Goal: Task Accomplishment & Management: Manage account settings

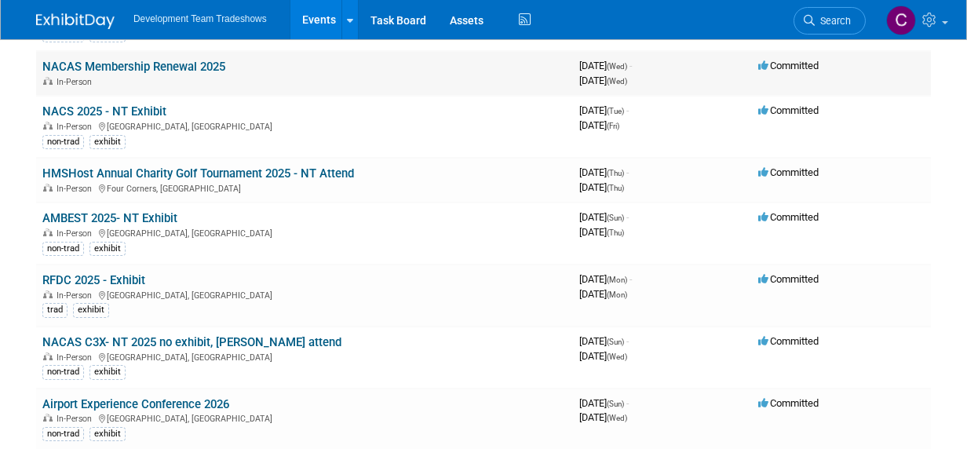
scroll to position [314, 0]
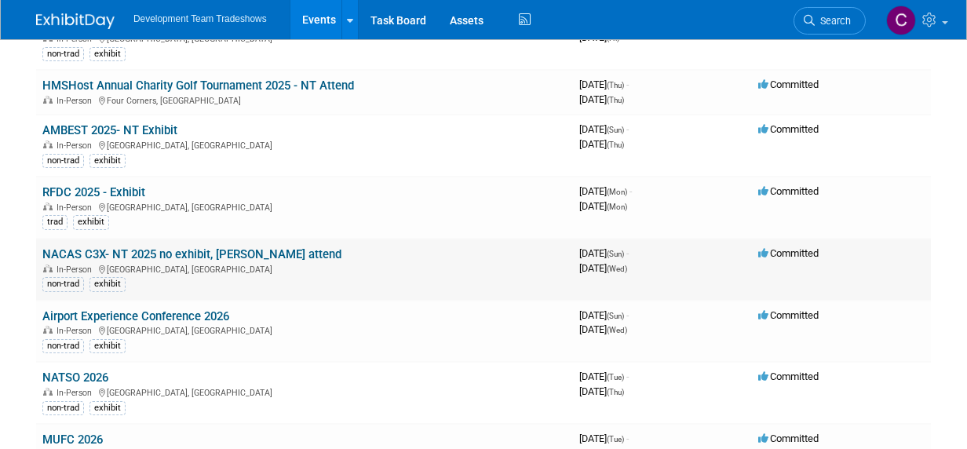
click at [164, 247] on link "NACAS C3X- NT 2025 no exhibit, [PERSON_NAME] attend" at bounding box center [191, 254] width 299 height 14
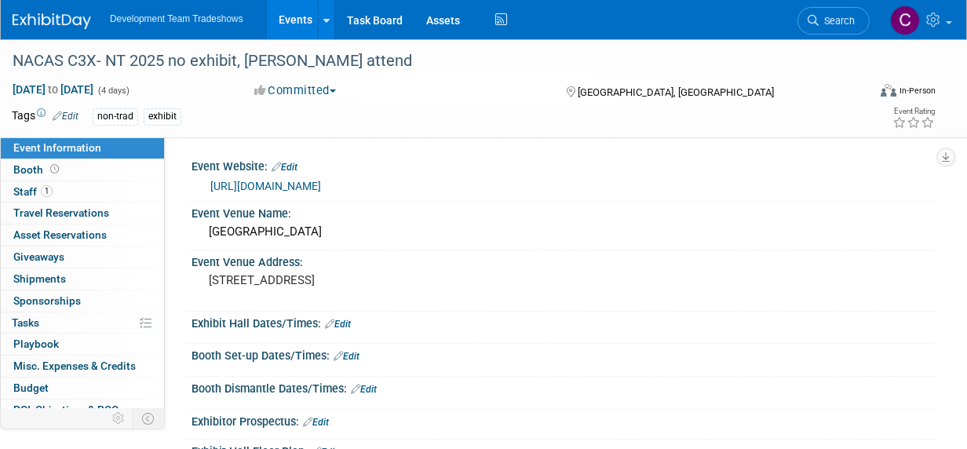
click at [293, 12] on link "Events" at bounding box center [295, 19] width 57 height 39
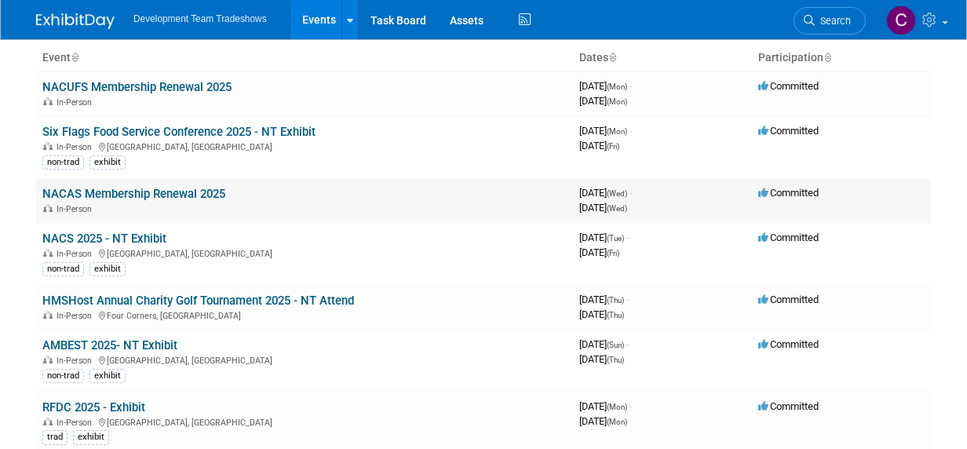
scroll to position [157, 0]
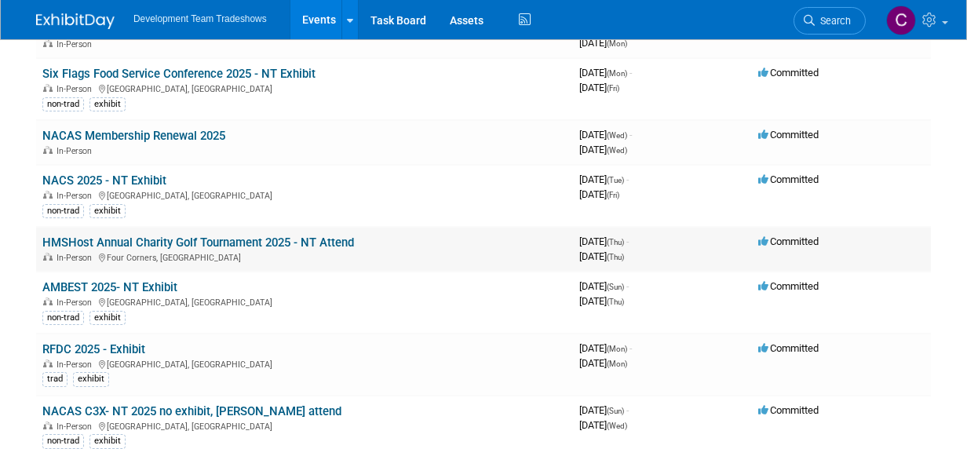
click at [147, 238] on link "HMSHost Annual Charity Golf Tournament 2025 - NT Attend" at bounding box center [197, 242] width 311 height 14
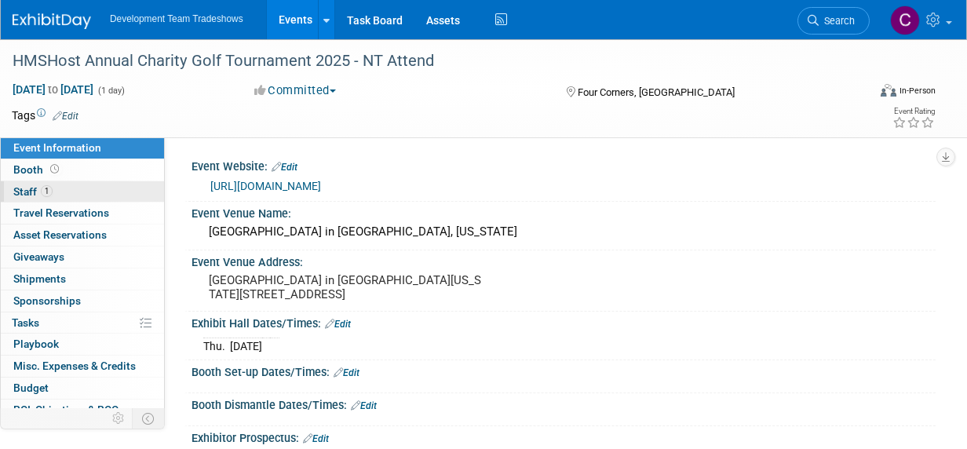
click at [76, 186] on link "1 Staff 1" at bounding box center [82, 191] width 163 height 21
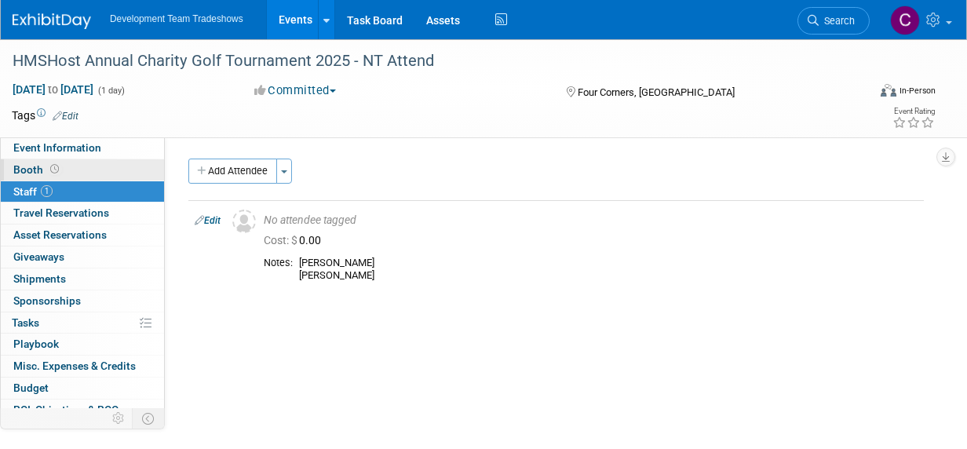
click at [78, 168] on link "Booth" at bounding box center [82, 169] width 163 height 21
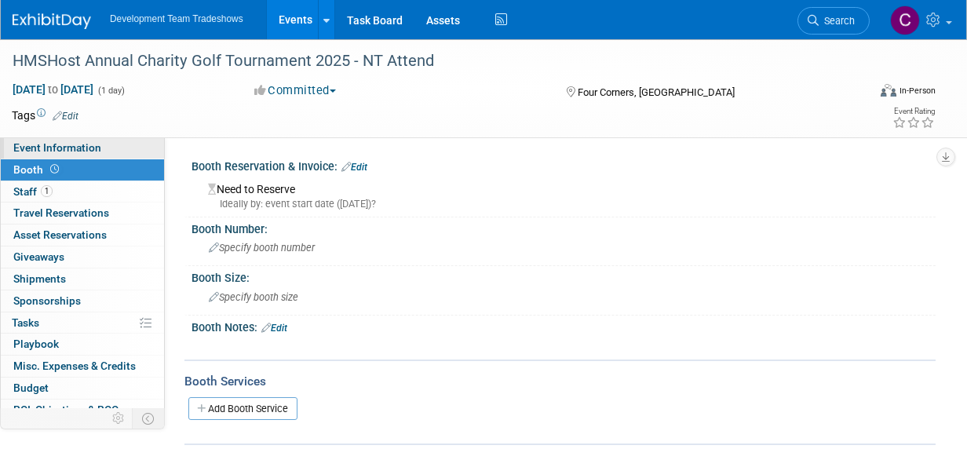
click at [67, 146] on span "Event Information" at bounding box center [57, 147] width 88 height 13
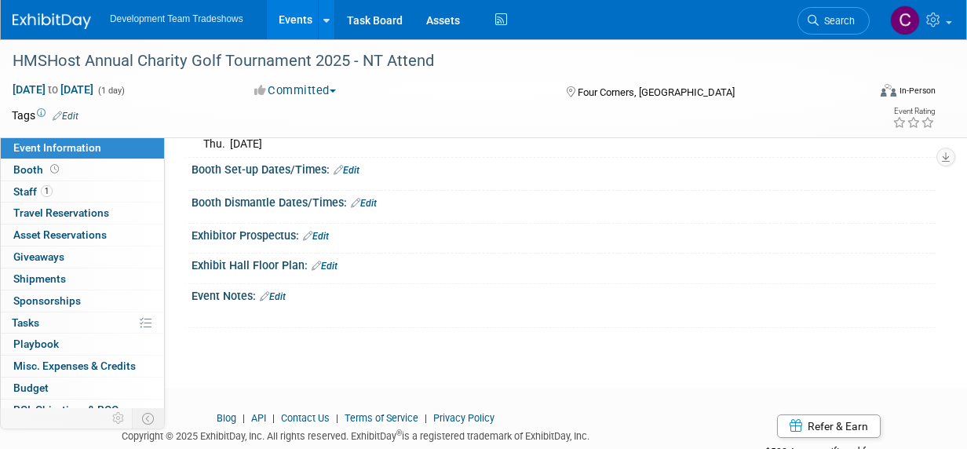
scroll to position [247, 0]
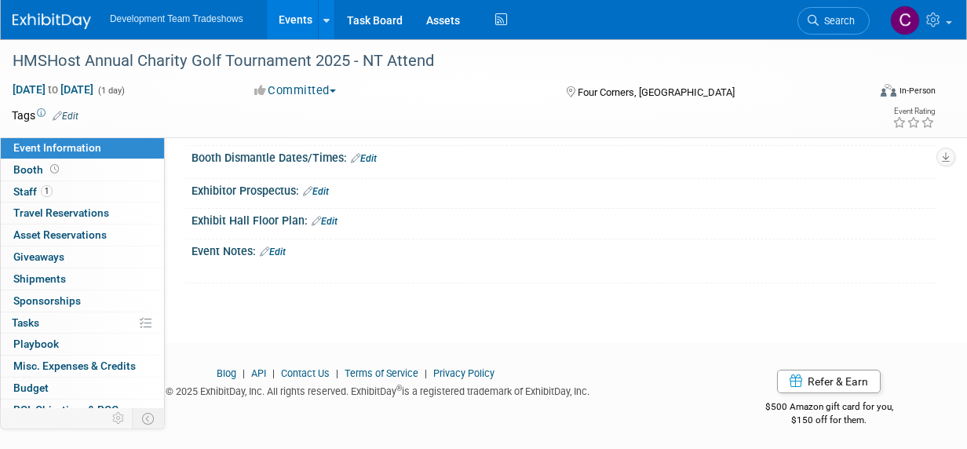
click at [268, 246] on icon at bounding box center [264, 251] width 9 height 10
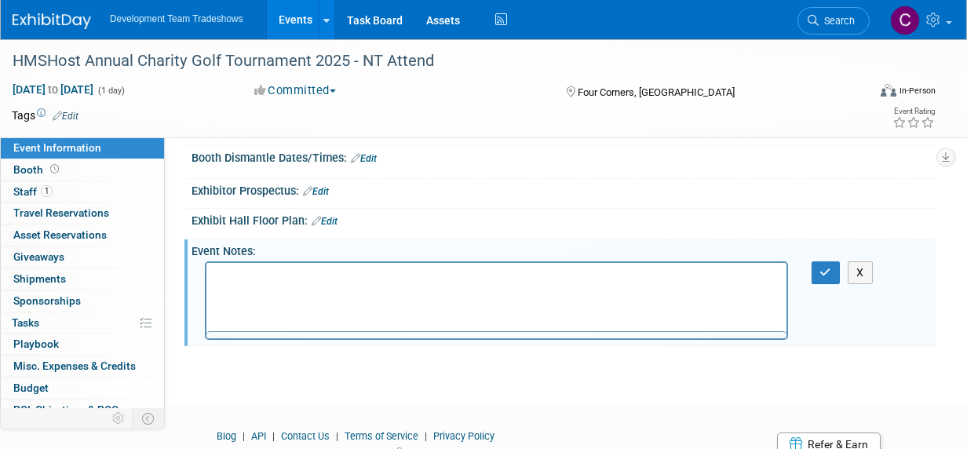
scroll to position [0, 0]
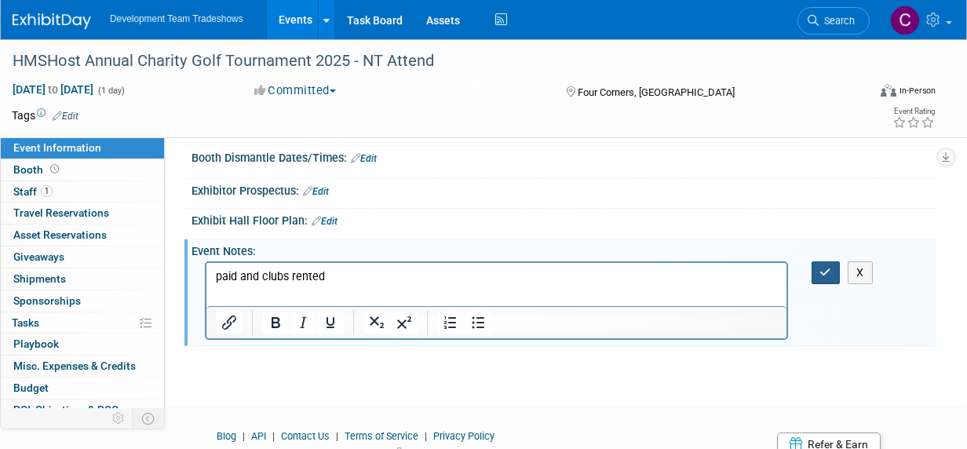
click at [820, 267] on icon "button" at bounding box center [826, 272] width 12 height 11
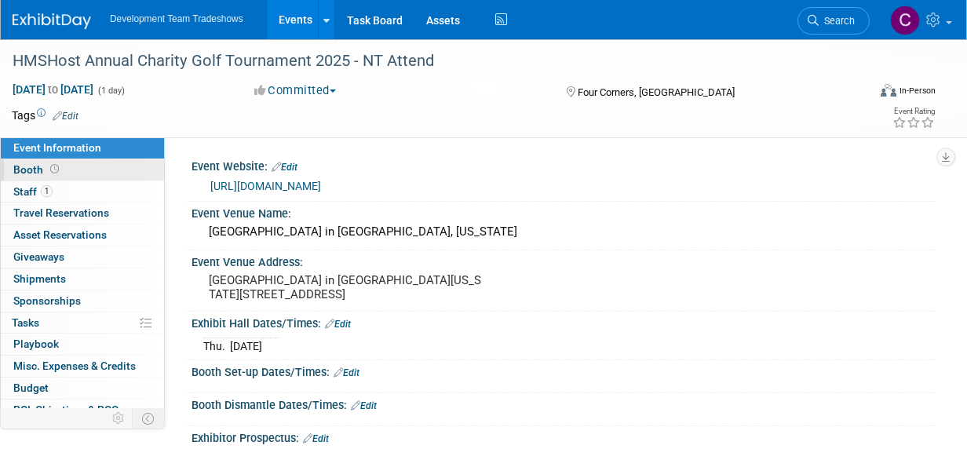
click at [106, 166] on link "Booth" at bounding box center [82, 169] width 163 height 21
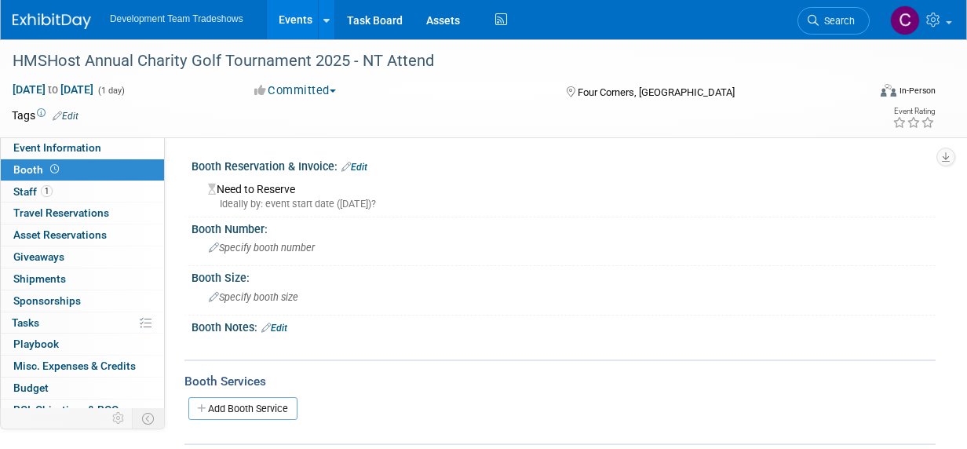
click at [357, 166] on link "Edit" at bounding box center [354, 167] width 26 height 11
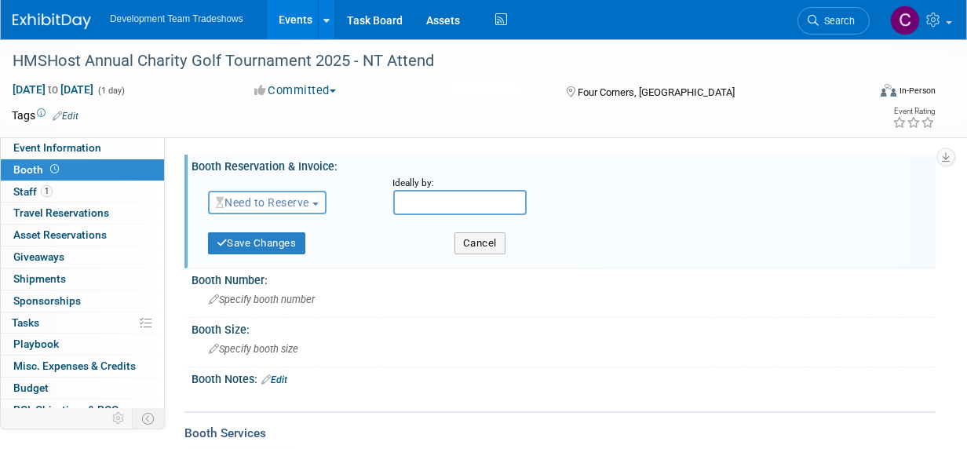
click at [320, 199] on button "Need to Reserve" at bounding box center [267, 203] width 118 height 24
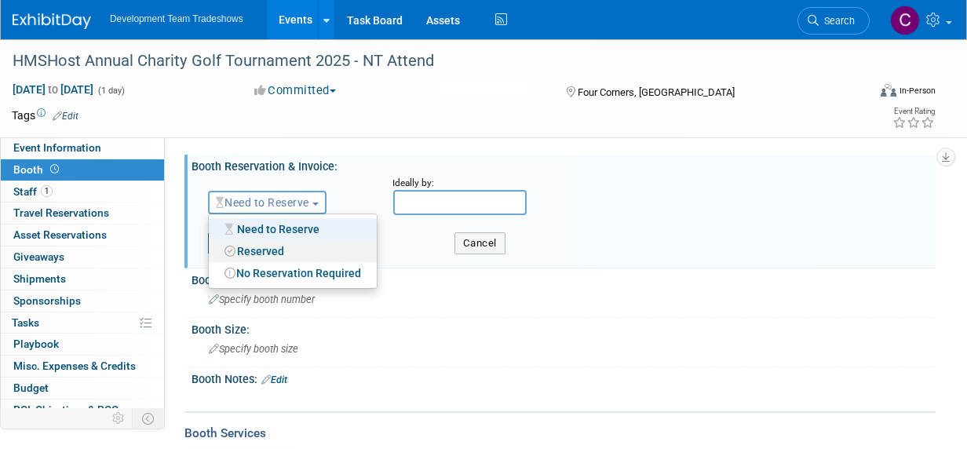
click at [286, 244] on link "Reserved" at bounding box center [293, 251] width 168 height 22
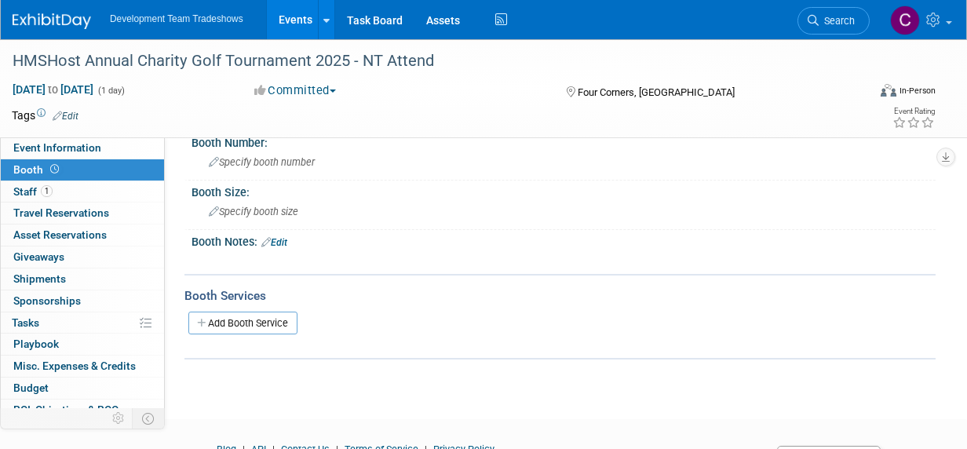
scroll to position [271, 0]
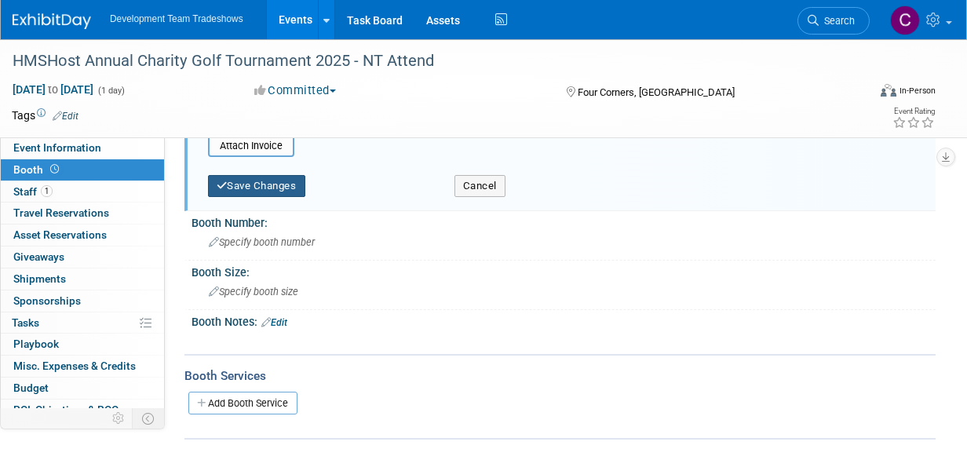
click at [276, 181] on button "Save Changes" at bounding box center [256, 186] width 97 height 22
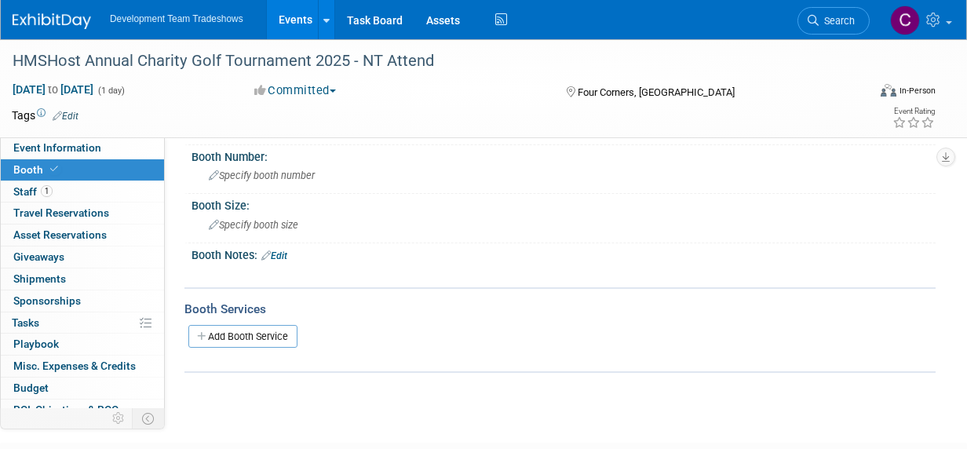
scroll to position [0, 0]
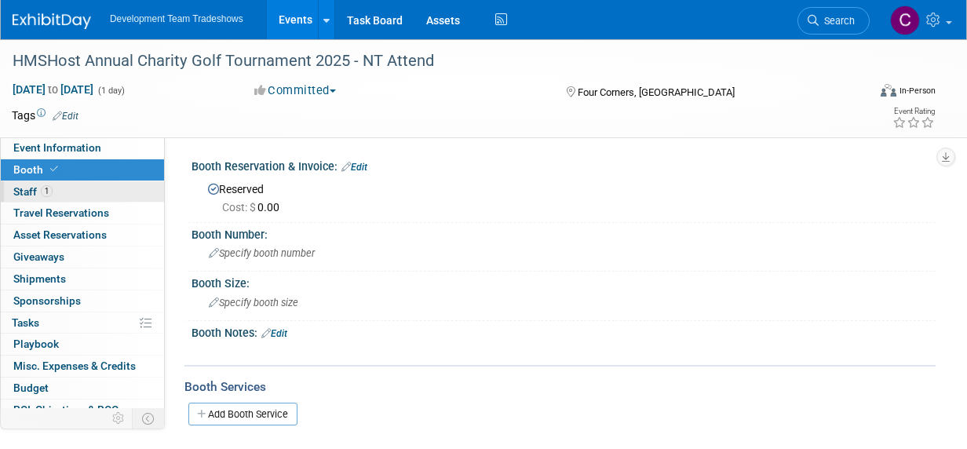
click at [81, 183] on link "1 Staff 1" at bounding box center [82, 191] width 163 height 21
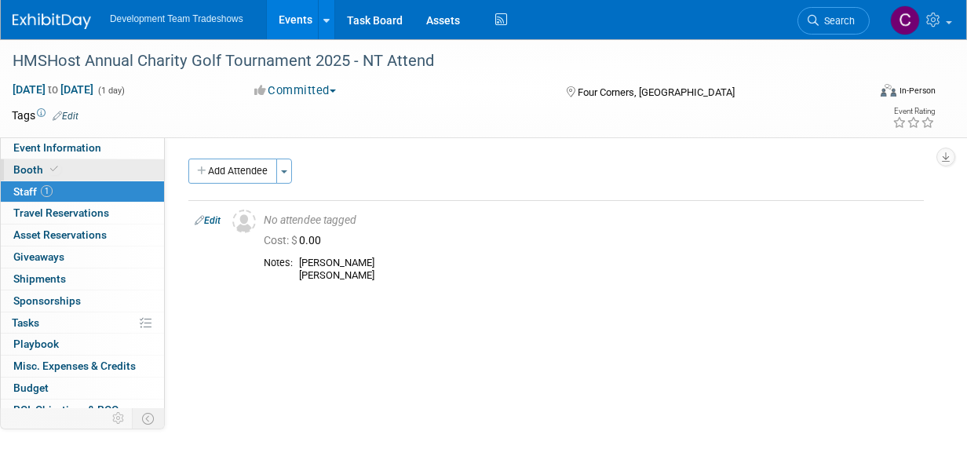
click at [35, 168] on span "Booth" at bounding box center [37, 169] width 48 height 13
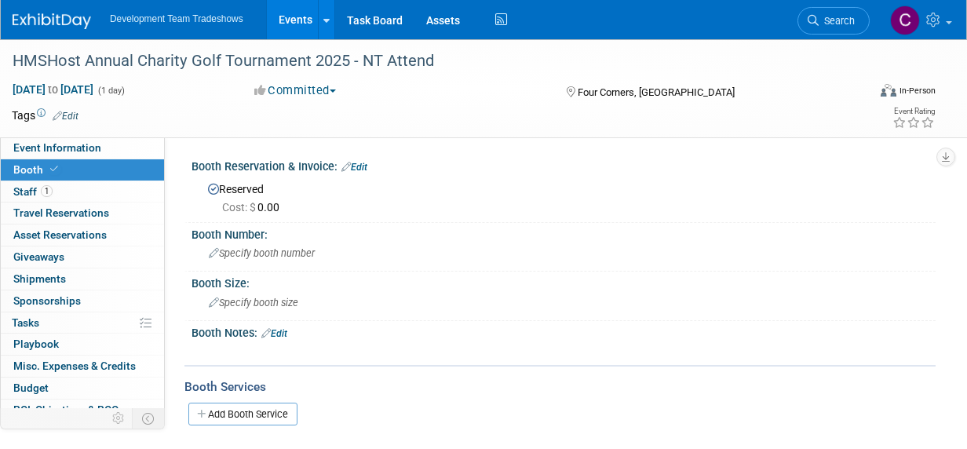
click at [349, 164] on icon at bounding box center [345, 167] width 9 height 10
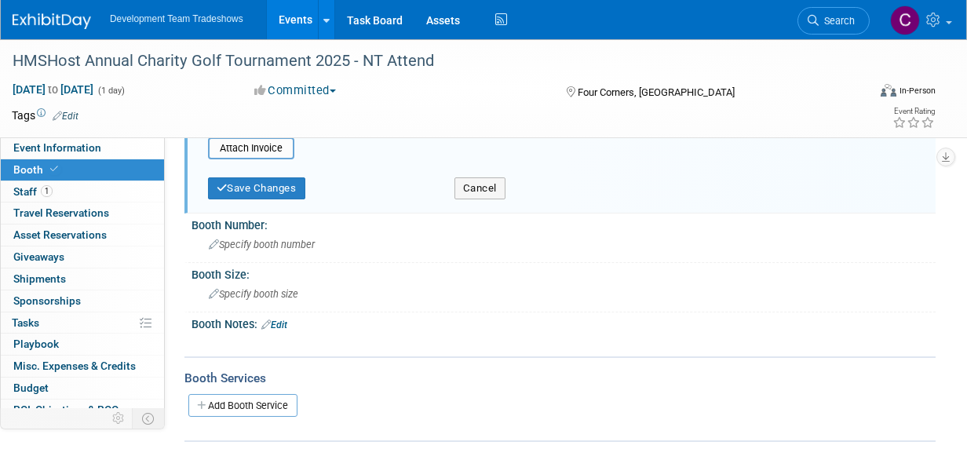
scroll to position [235, 0]
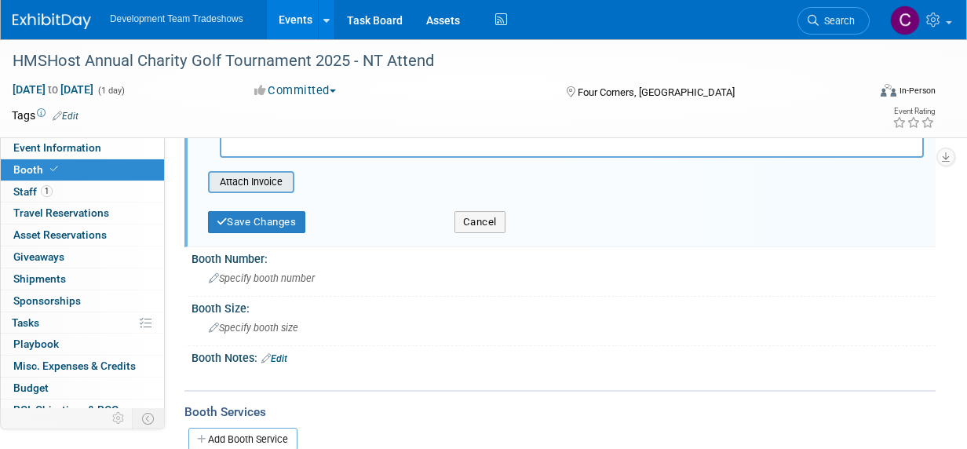
click at [264, 180] on input "file" at bounding box center [199, 182] width 187 height 19
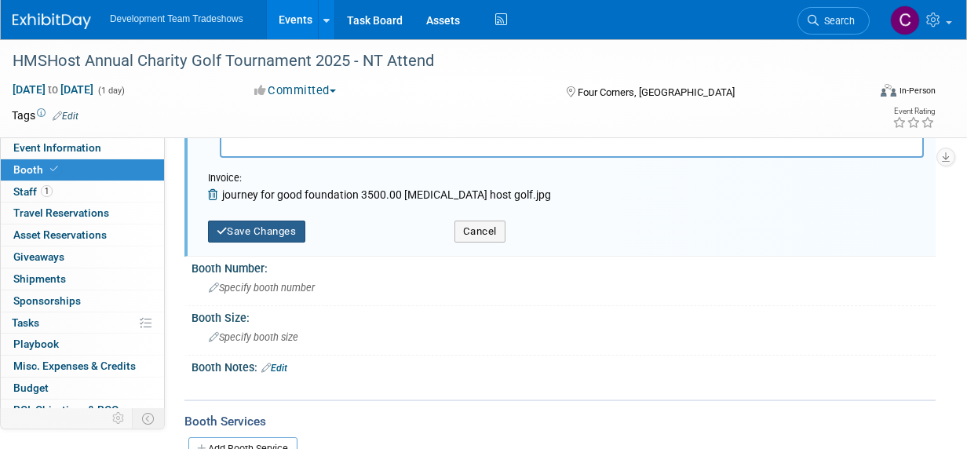
click at [268, 229] on button "Save Changes" at bounding box center [256, 231] width 97 height 22
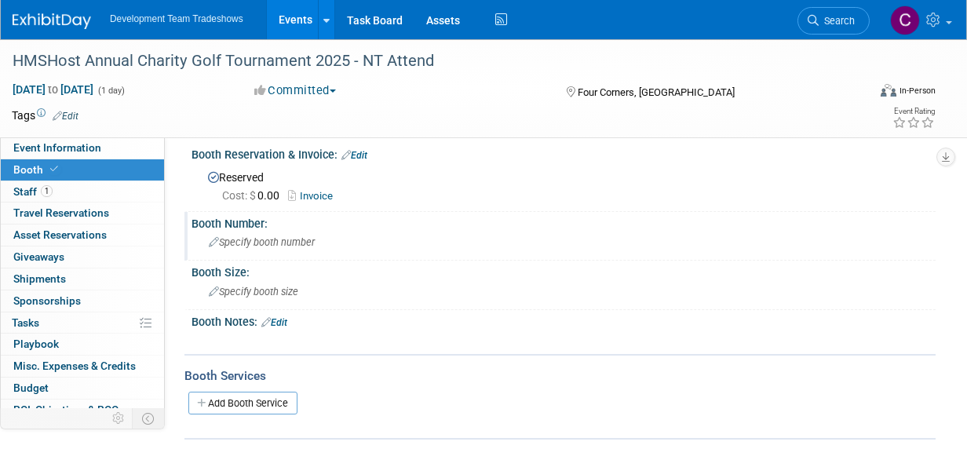
scroll to position [0, 0]
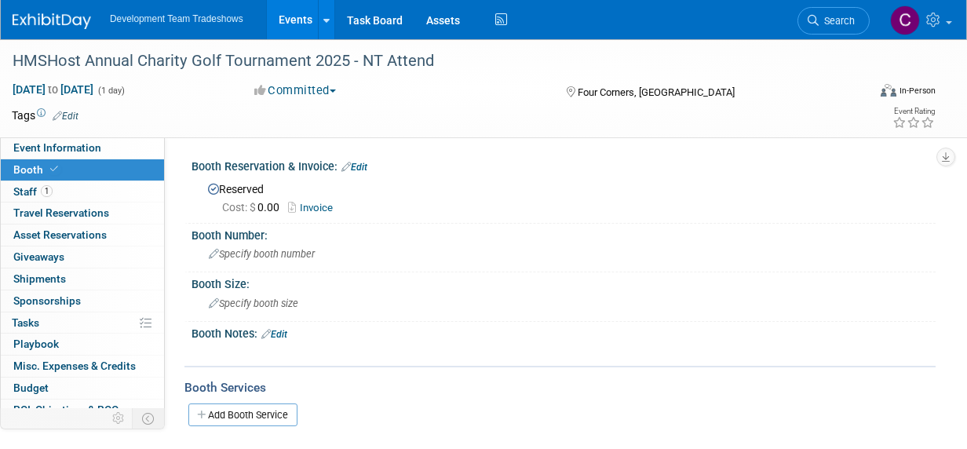
click at [256, 408] on link "Add Booth Service" at bounding box center [242, 414] width 109 height 23
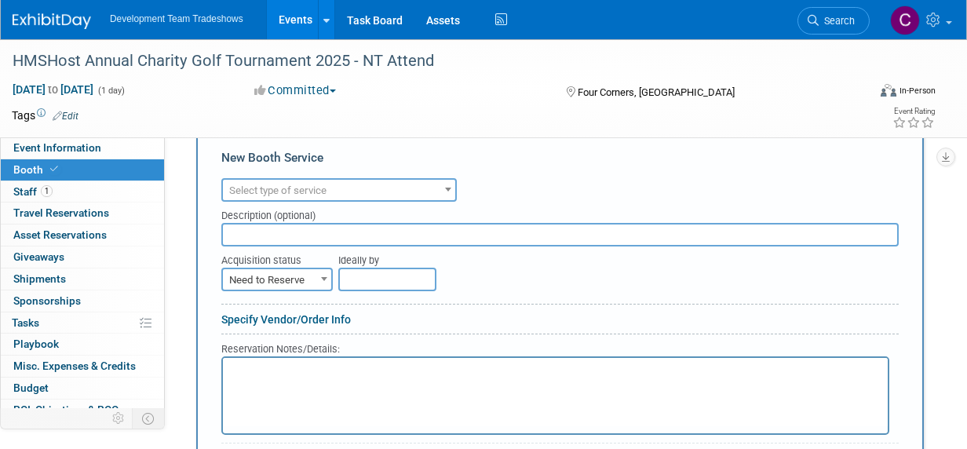
scroll to position [392, 0]
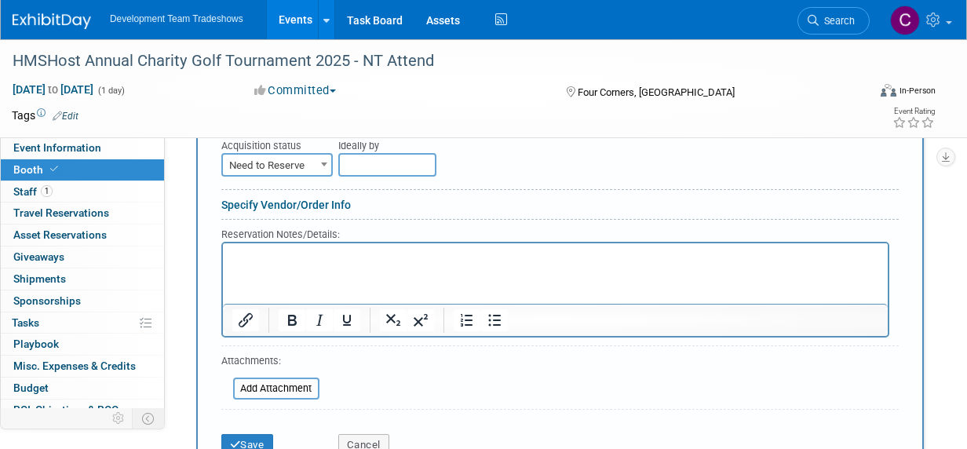
click at [278, 264] on html at bounding box center [555, 252] width 664 height 21
click at [266, 385] on input "file" at bounding box center [224, 388] width 187 height 19
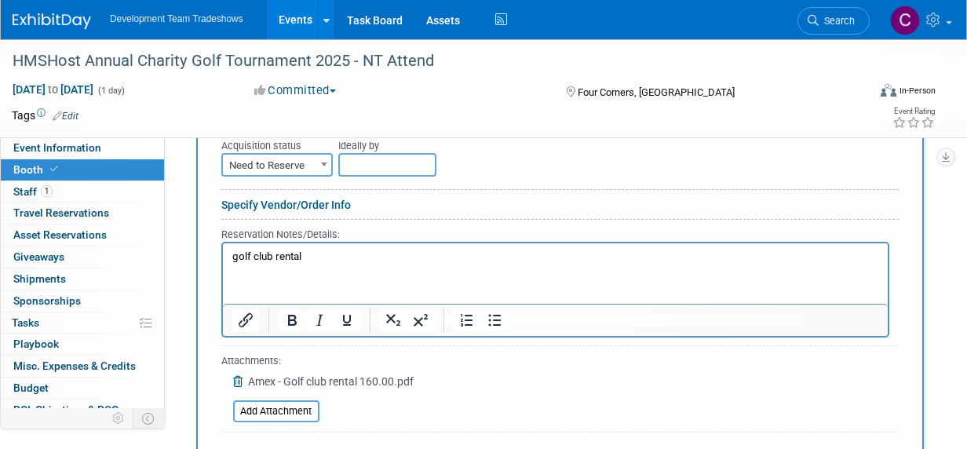
scroll to position [631, 0]
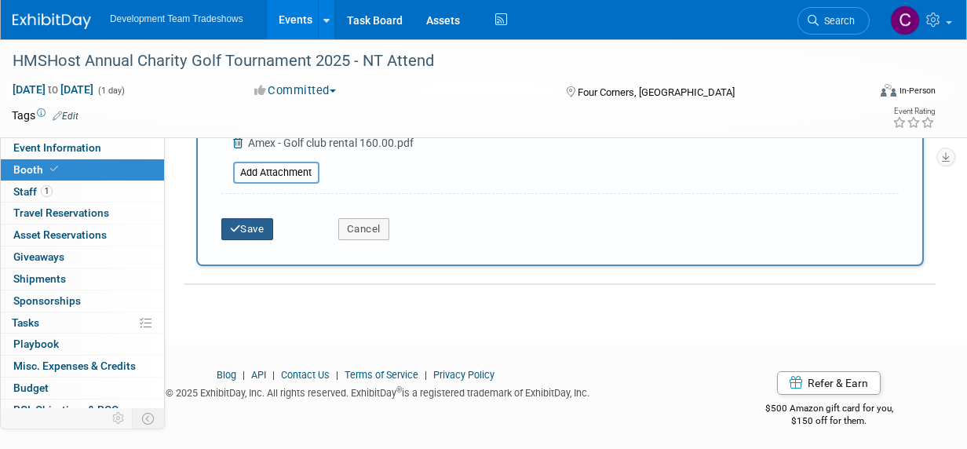
click at [255, 220] on button "Save" at bounding box center [247, 229] width 52 height 22
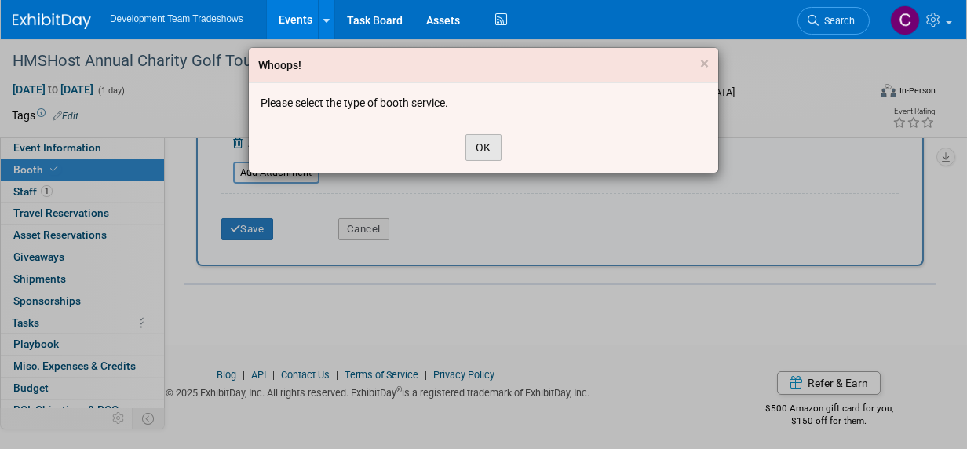
click at [478, 146] on button "OK" at bounding box center [483, 147] width 36 height 27
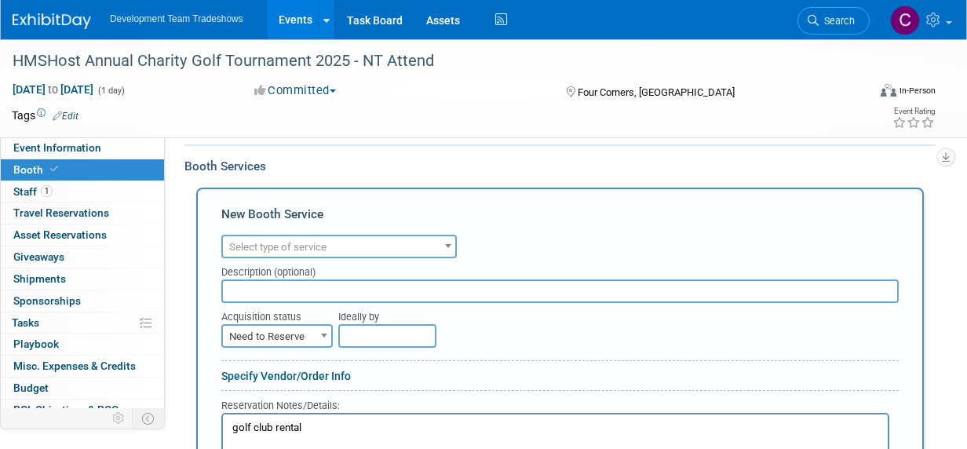
scroll to position [160, 0]
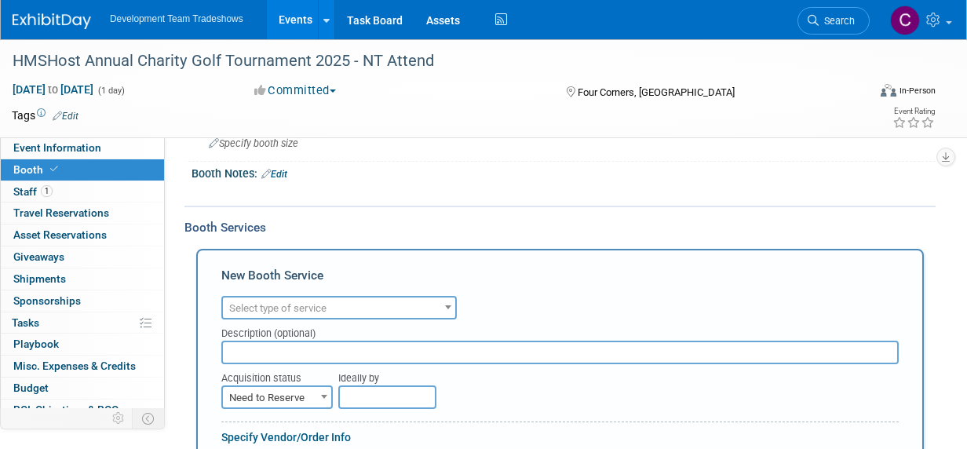
click at [446, 305] on b at bounding box center [448, 307] width 6 height 4
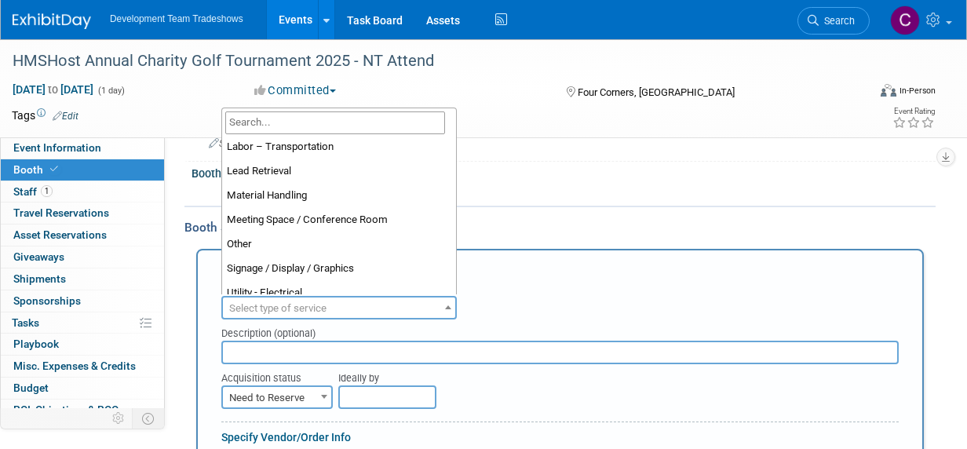
scroll to position [402, 0]
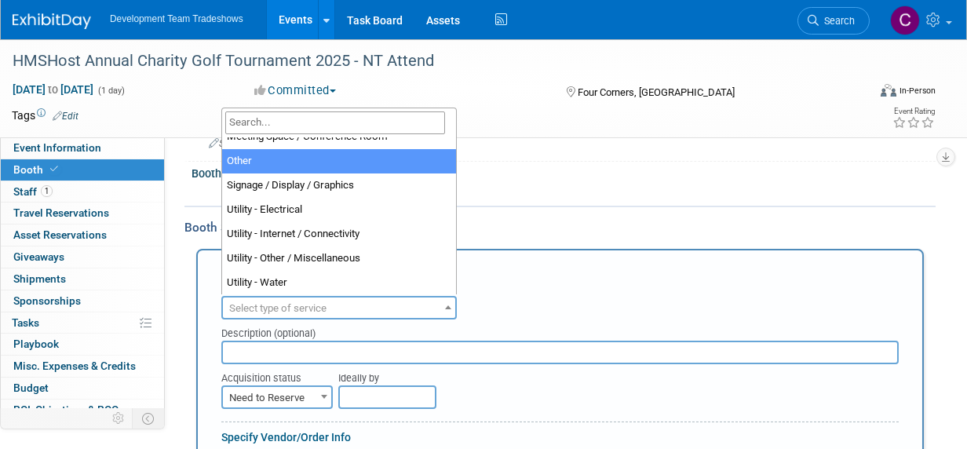
select select "1"
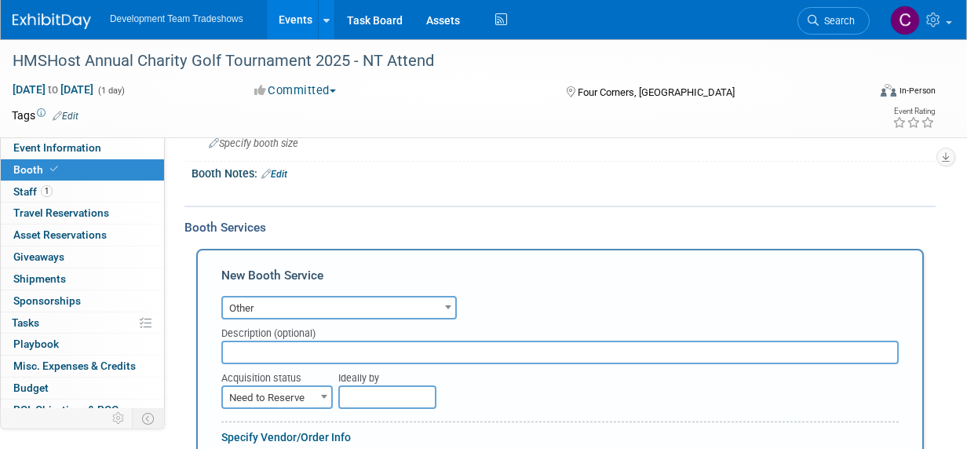
click at [316, 340] on input "text" at bounding box center [559, 352] width 677 height 24
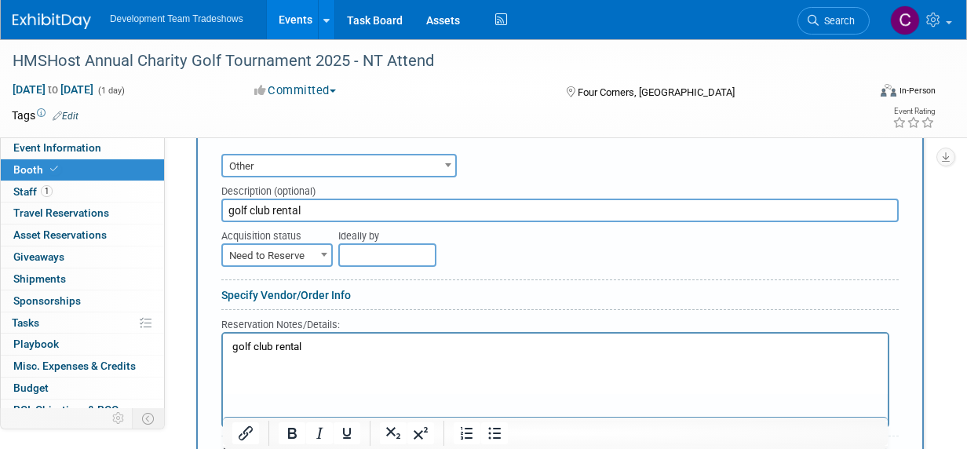
scroll to position [238, 0]
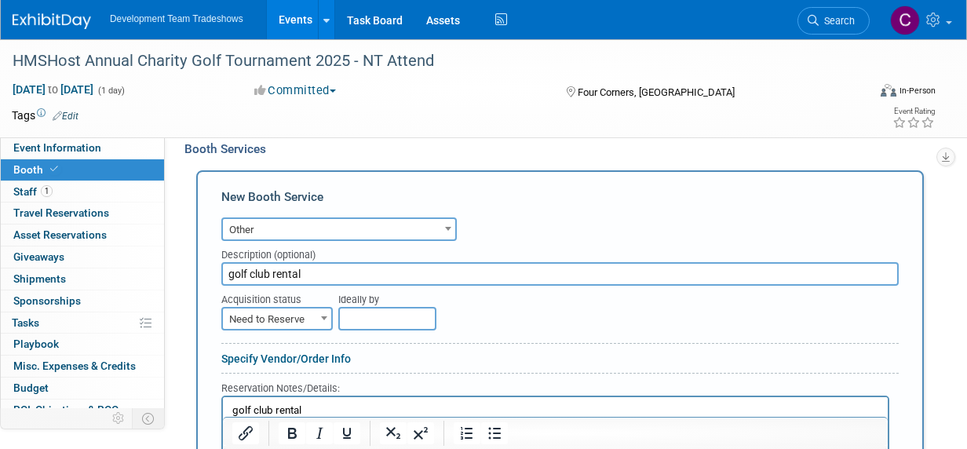
type input "golf club rental"
click at [321, 316] on b at bounding box center [324, 318] width 6 height 4
select select "2"
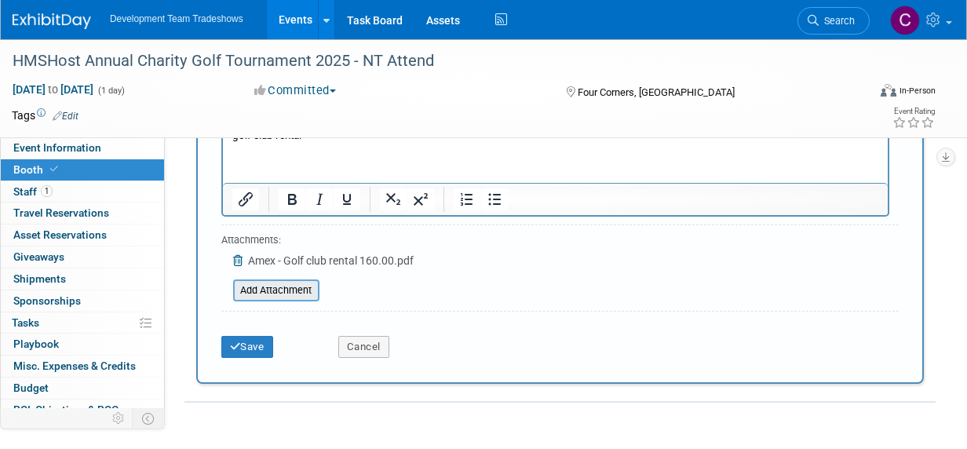
scroll to position [856, 0]
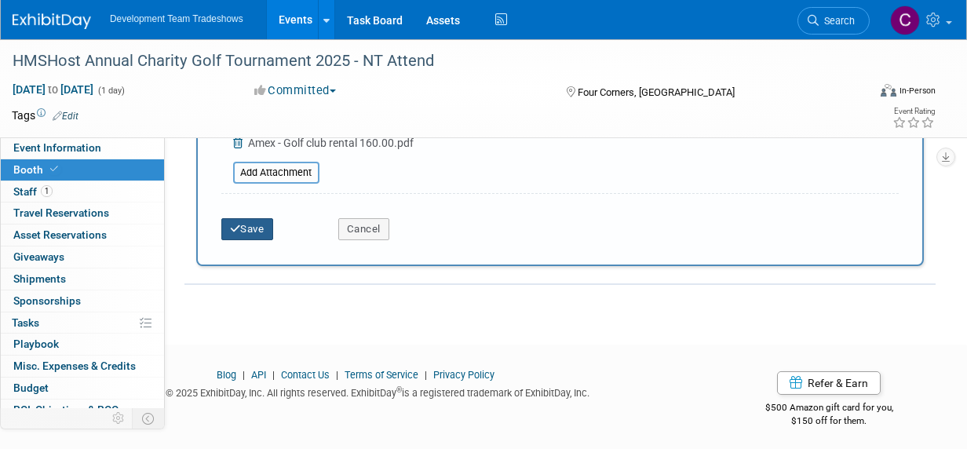
click at [250, 220] on button "Save" at bounding box center [247, 229] width 52 height 22
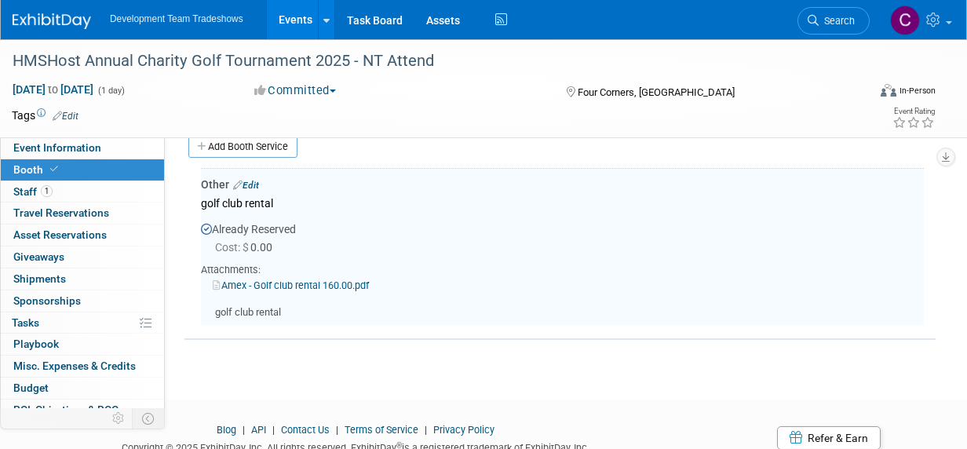
scroll to position [0, 0]
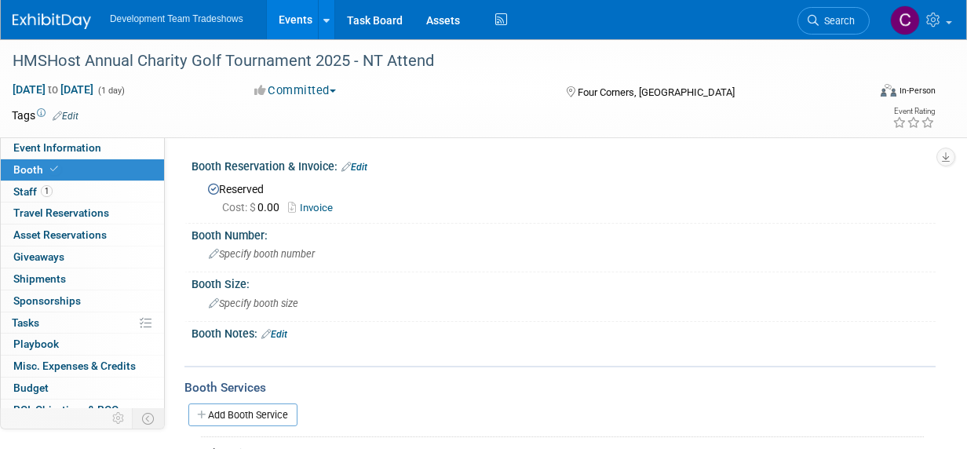
click at [31, 166] on span "Booth" at bounding box center [37, 169] width 48 height 13
drag, startPoint x: 86, startPoint y: 148, endPoint x: 102, endPoint y: 155, distance: 16.9
click at [86, 148] on span "Event Information" at bounding box center [57, 147] width 88 height 13
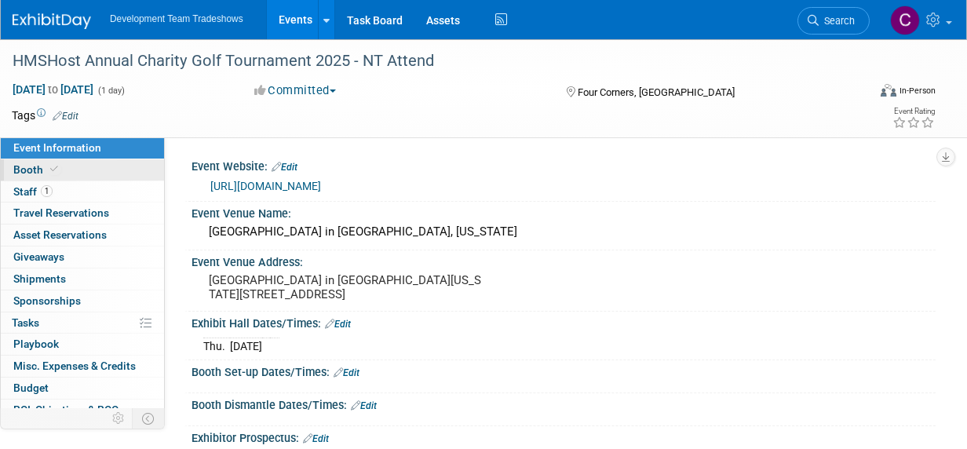
click at [90, 173] on link "Booth" at bounding box center [82, 169] width 163 height 21
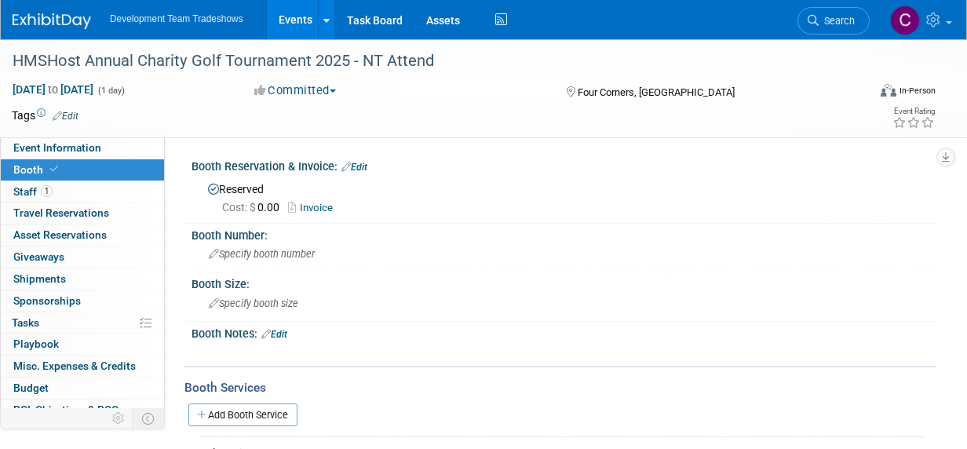
click at [317, 206] on link "Invoice" at bounding box center [314, 208] width 53 height 12
